Goal: Task Accomplishment & Management: Use online tool/utility

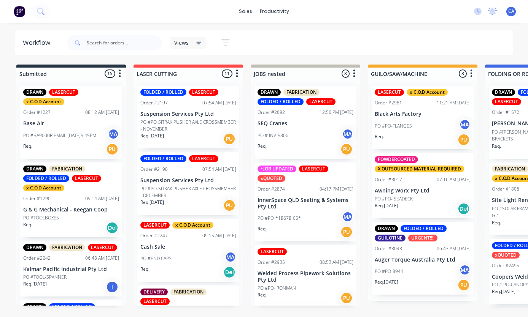
click at [127, 33] on div at bounding box center [114, 43] width 95 height 23
click at [117, 41] on input "text" at bounding box center [124, 42] width 75 height 15
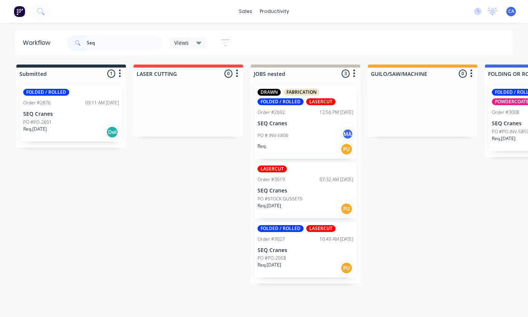
scroll to position [1, 65]
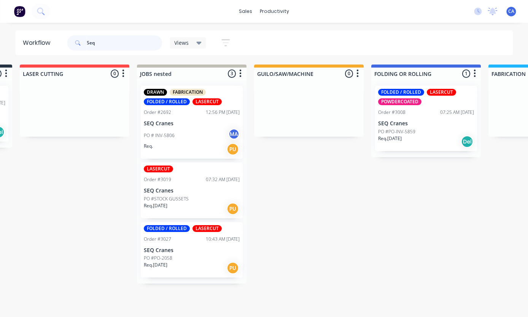
type input "Seq"
click at [436, 129] on div "PO #PO-INV-5859" at bounding box center [426, 132] width 96 height 7
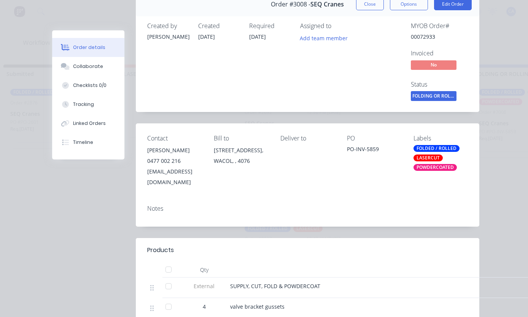
scroll to position [11, 0]
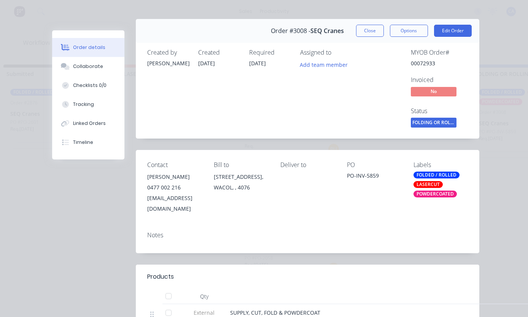
click at [372, 35] on button "Close" at bounding box center [370, 31] width 28 height 12
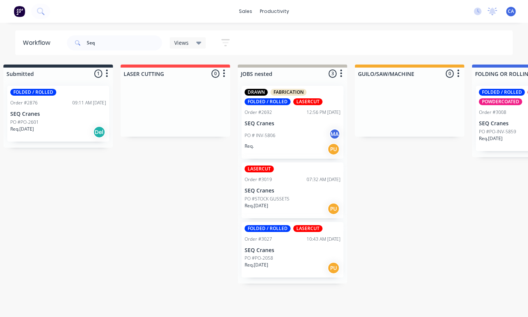
scroll to position [18, 13]
click at [299, 227] on div "FOLDED / ROLLED LASERCUT Order #3027 10:43 AM [DATE] SEQ Cranes PO #PO-2058 Req…" at bounding box center [292, 250] width 102 height 56
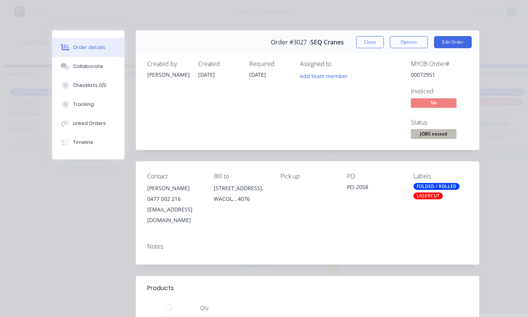
scroll to position [0, 0]
click at [375, 40] on button "Close" at bounding box center [370, 42] width 28 height 12
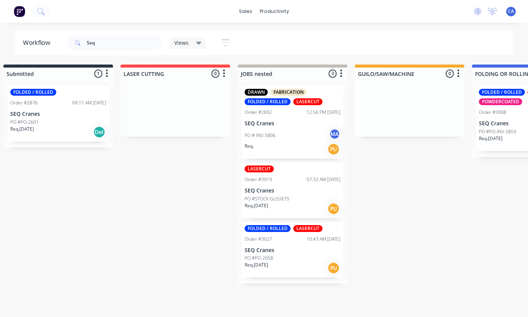
scroll to position [18, 13]
click at [308, 176] on div "07:32 AM [DATE]" at bounding box center [323, 179] width 34 height 7
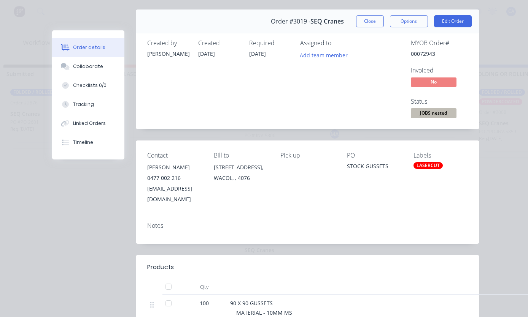
scroll to position [8, 0]
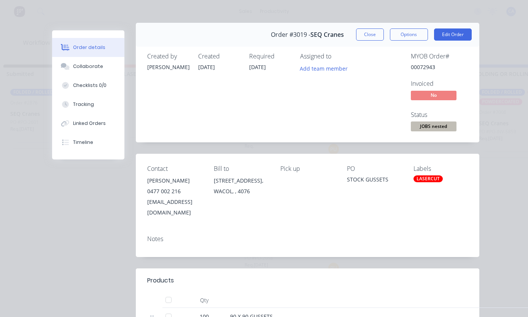
click at [371, 32] on button "Close" at bounding box center [370, 35] width 28 height 12
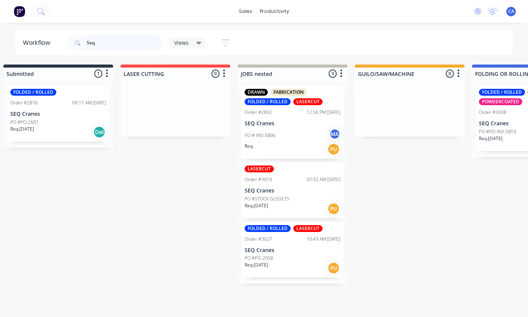
scroll to position [18, 13]
click at [290, 110] on div "DRAWN FABRICATION FOLDED / ROLLED LASERCUT Order #2692 12:56 PM [DATE] SEQ Cran…" at bounding box center [292, 122] width 102 height 73
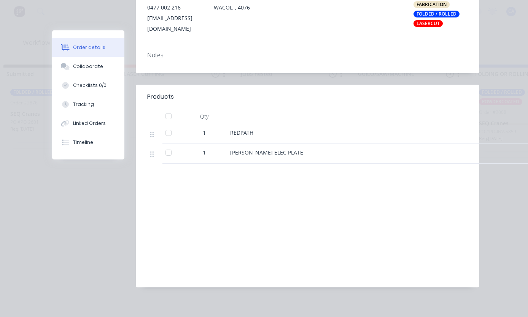
scroll to position [191, 0]
click at [93, 77] on button "Checklists 0/0" at bounding box center [88, 85] width 72 height 19
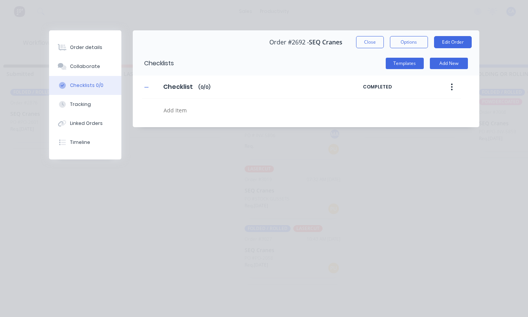
scroll to position [0, 0]
click at [86, 65] on div "Collaborate" at bounding box center [85, 66] width 30 height 7
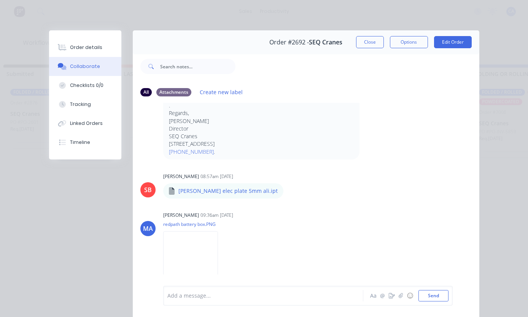
scroll to position [549, 0]
click at [214, 269] on img at bounding box center [190, 257] width 55 height 50
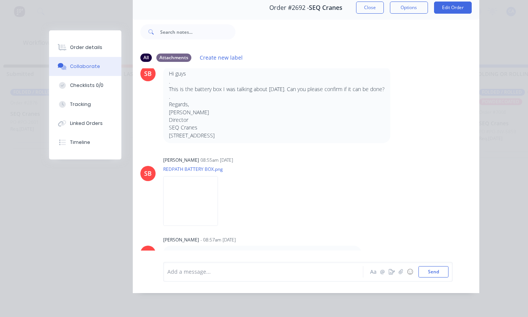
scroll to position [287, 0]
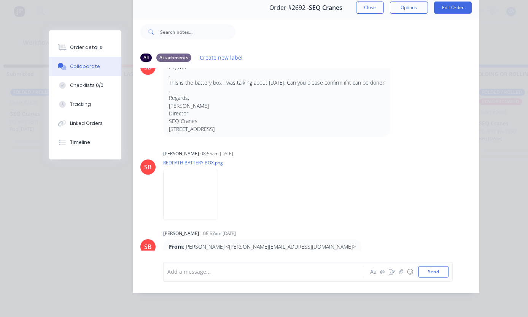
click at [209, 184] on img at bounding box center [190, 195] width 55 height 50
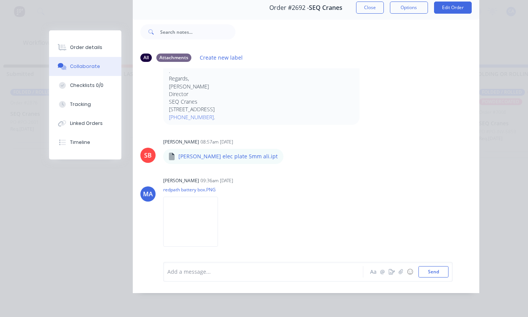
scroll to position [550, 0]
